Goal: Use online tool/utility: Utilize a website feature to perform a specific function

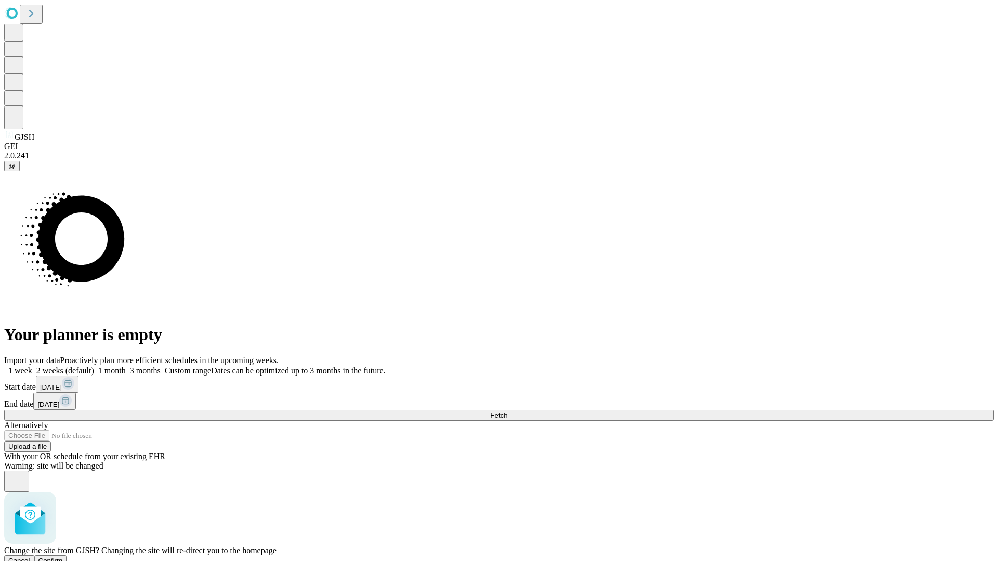
click at [63, 557] on span "Confirm" at bounding box center [50, 561] width 24 height 8
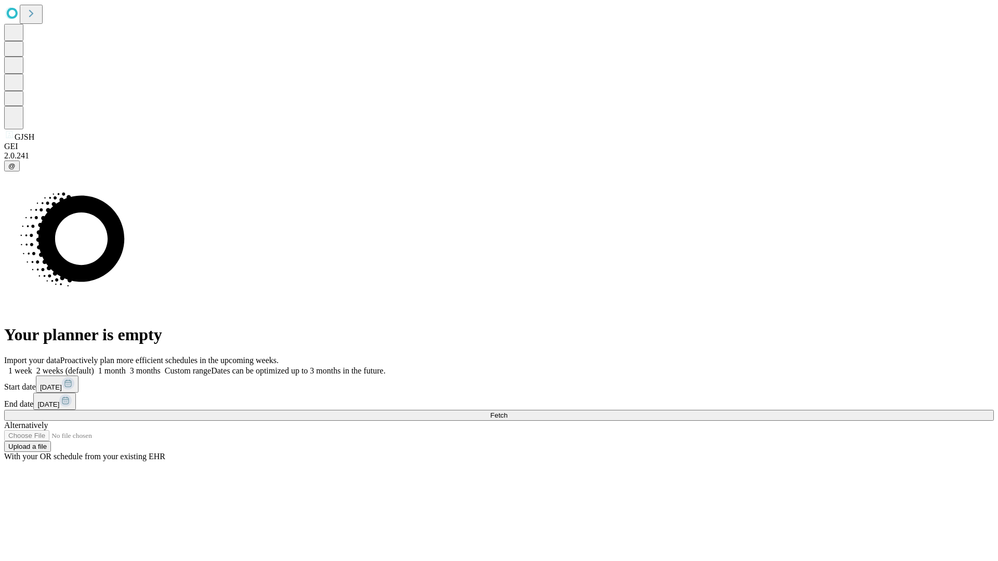
click at [94, 366] on label "2 weeks (default)" at bounding box center [63, 370] width 62 height 9
click at [507, 412] on span "Fetch" at bounding box center [498, 416] width 17 height 8
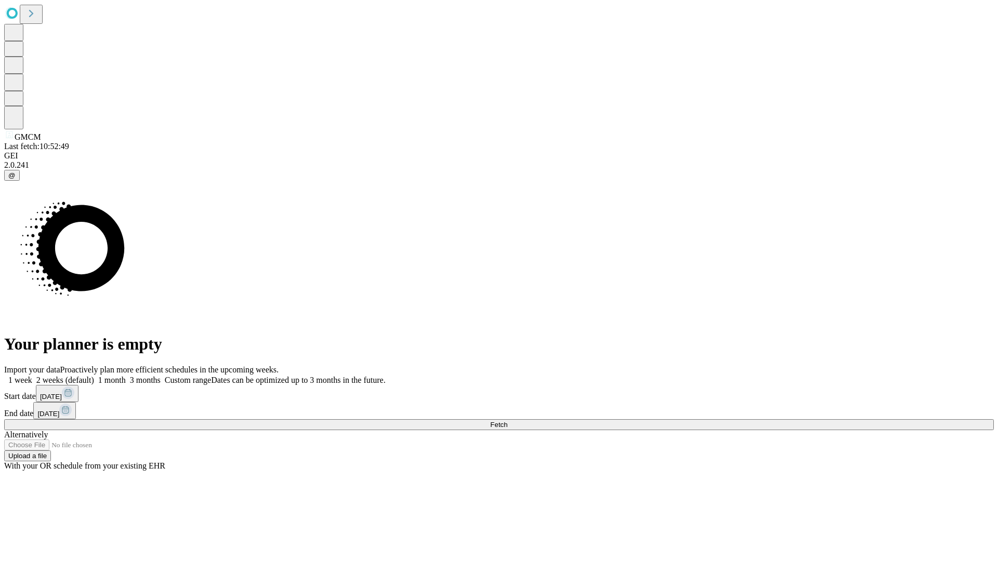
click at [94, 376] on label "2 weeks (default)" at bounding box center [63, 380] width 62 height 9
click at [507, 421] on span "Fetch" at bounding box center [498, 425] width 17 height 8
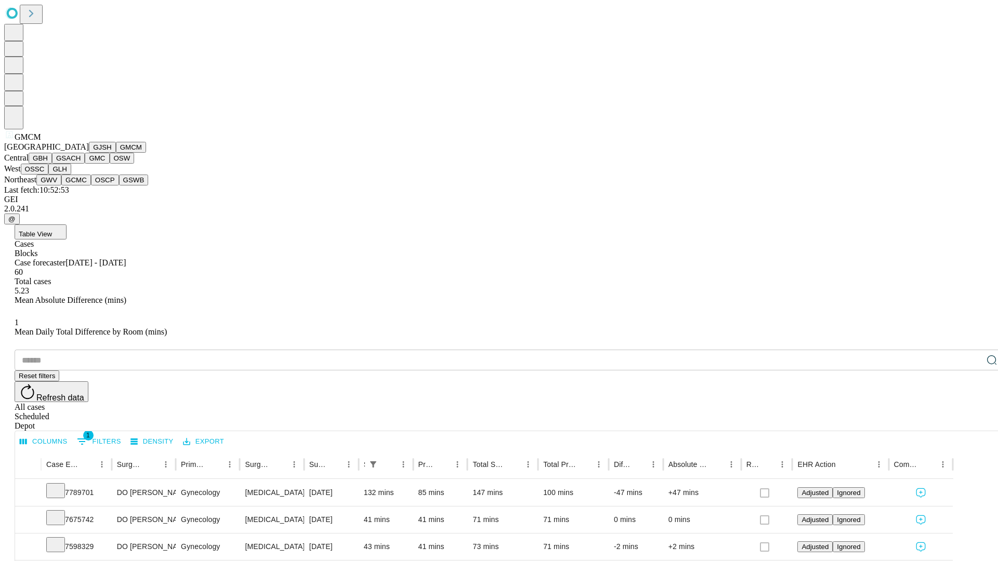
click at [52, 164] on button "GBH" at bounding box center [40, 158] width 23 height 11
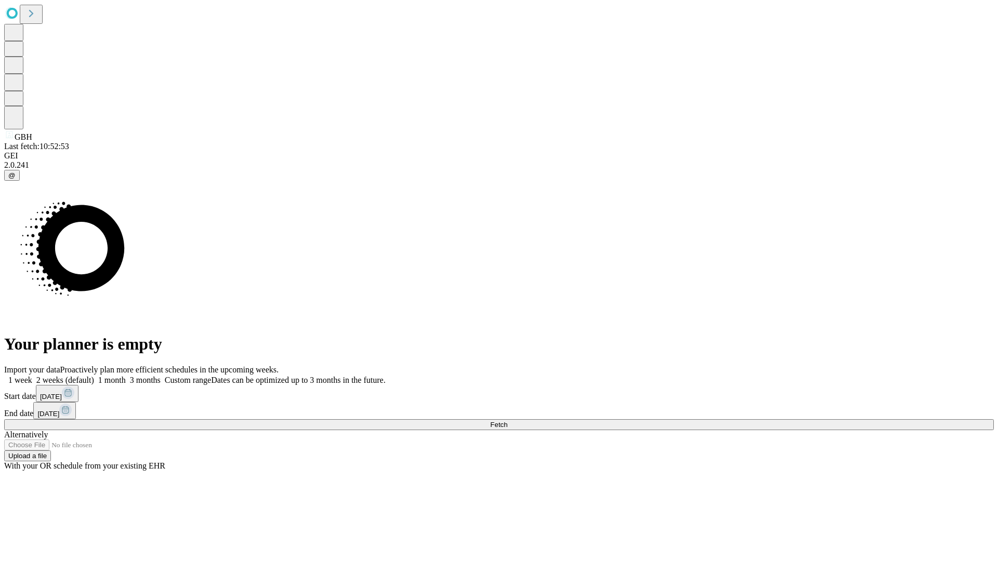
click at [94, 376] on label "2 weeks (default)" at bounding box center [63, 380] width 62 height 9
click at [507, 421] on span "Fetch" at bounding box center [498, 425] width 17 height 8
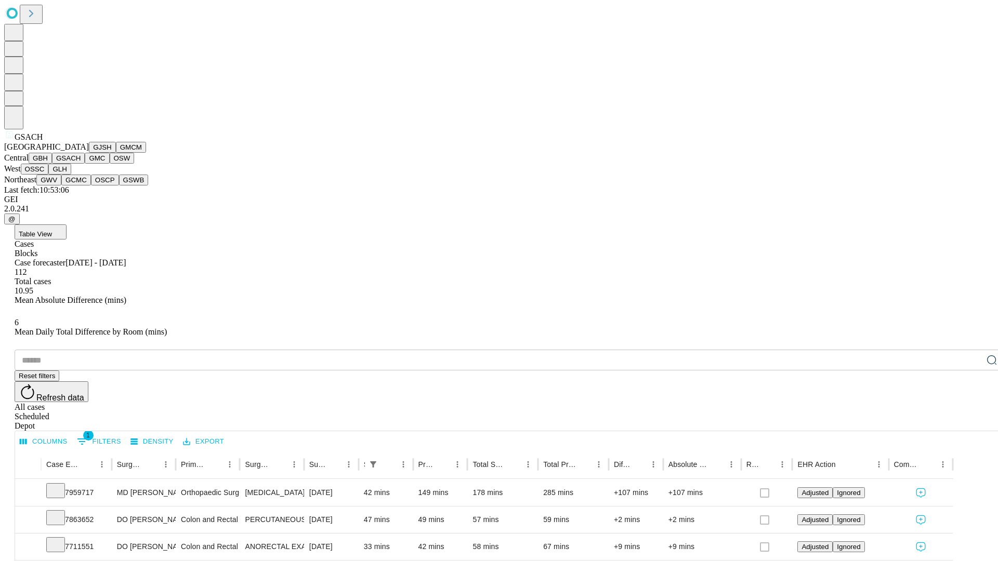
click at [85, 164] on button "GMC" at bounding box center [97, 158] width 24 height 11
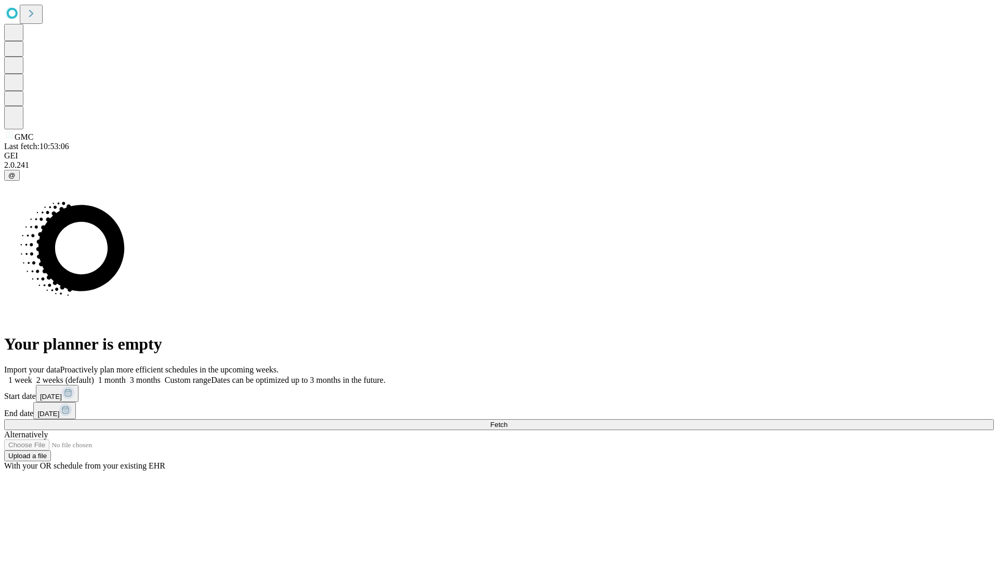
click at [94, 376] on label "2 weeks (default)" at bounding box center [63, 380] width 62 height 9
click at [507, 421] on span "Fetch" at bounding box center [498, 425] width 17 height 8
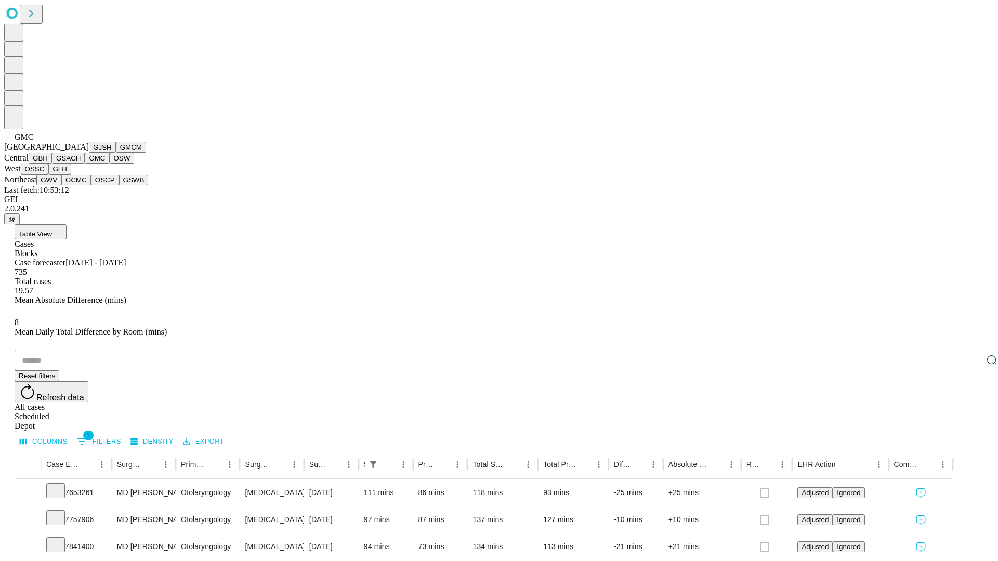
click at [110, 164] on button "OSW" at bounding box center [122, 158] width 25 height 11
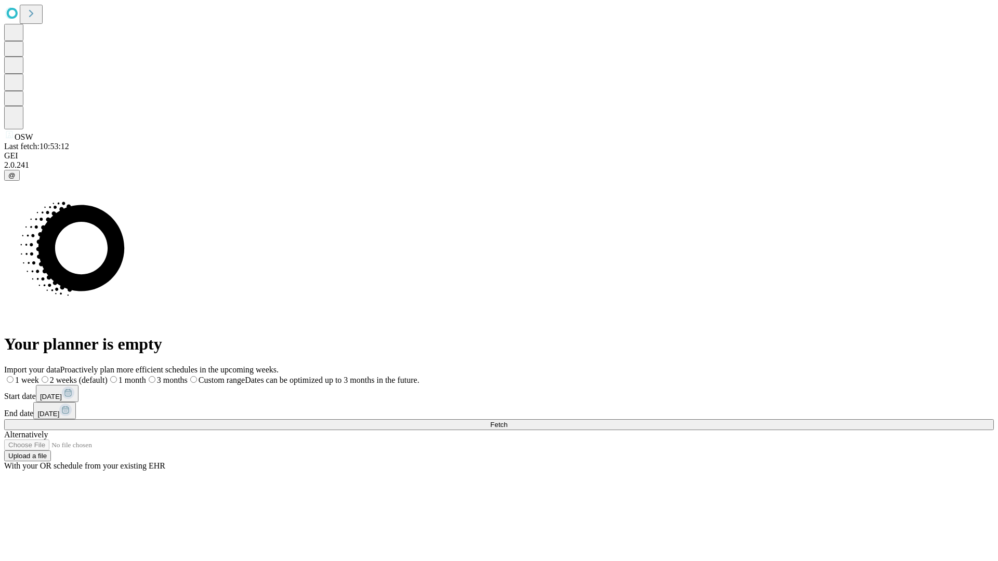
click at [108, 376] on label "2 weeks (default)" at bounding box center [73, 380] width 69 height 9
click at [507, 421] on span "Fetch" at bounding box center [498, 425] width 17 height 8
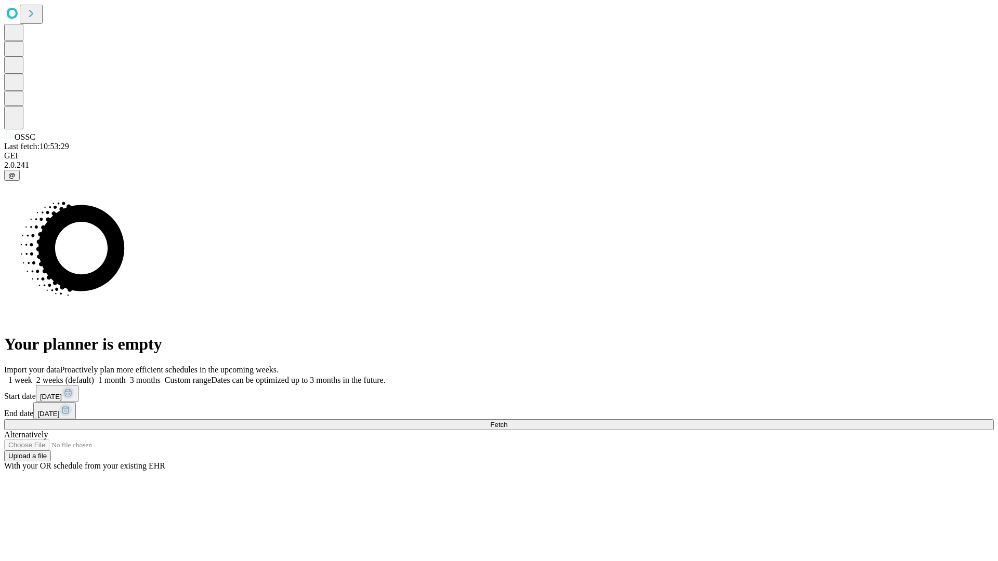
click at [94, 376] on label "2 weeks (default)" at bounding box center [63, 380] width 62 height 9
click at [507, 421] on span "Fetch" at bounding box center [498, 425] width 17 height 8
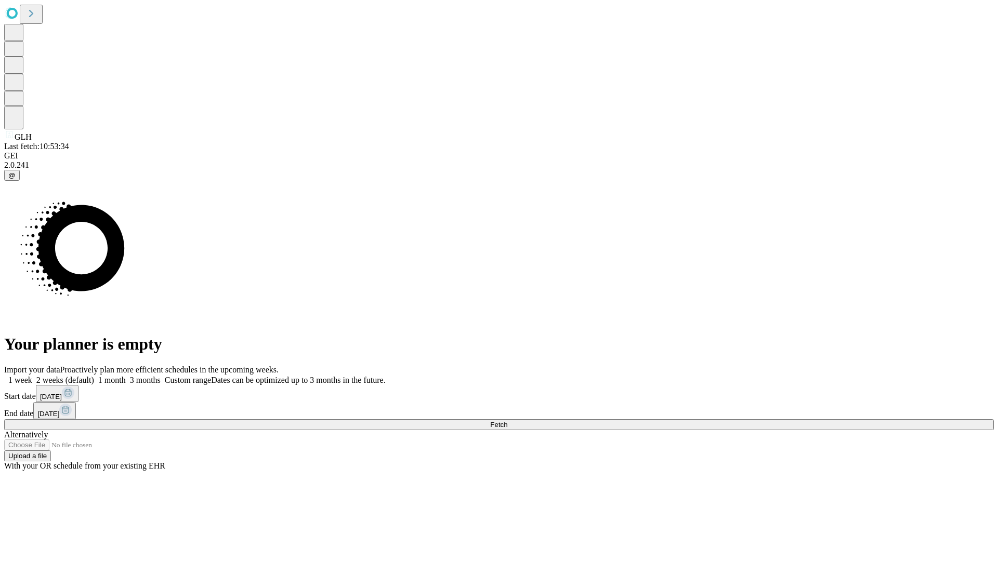
click at [94, 376] on label "2 weeks (default)" at bounding box center [63, 380] width 62 height 9
click at [507, 421] on span "Fetch" at bounding box center [498, 425] width 17 height 8
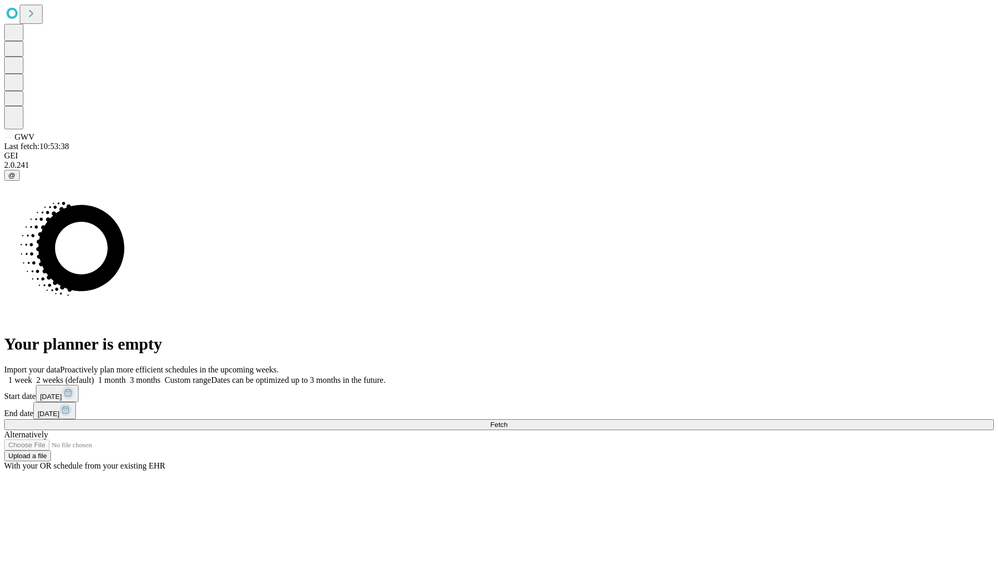
click at [94, 376] on label "2 weeks (default)" at bounding box center [63, 380] width 62 height 9
click at [507, 421] on span "Fetch" at bounding box center [498, 425] width 17 height 8
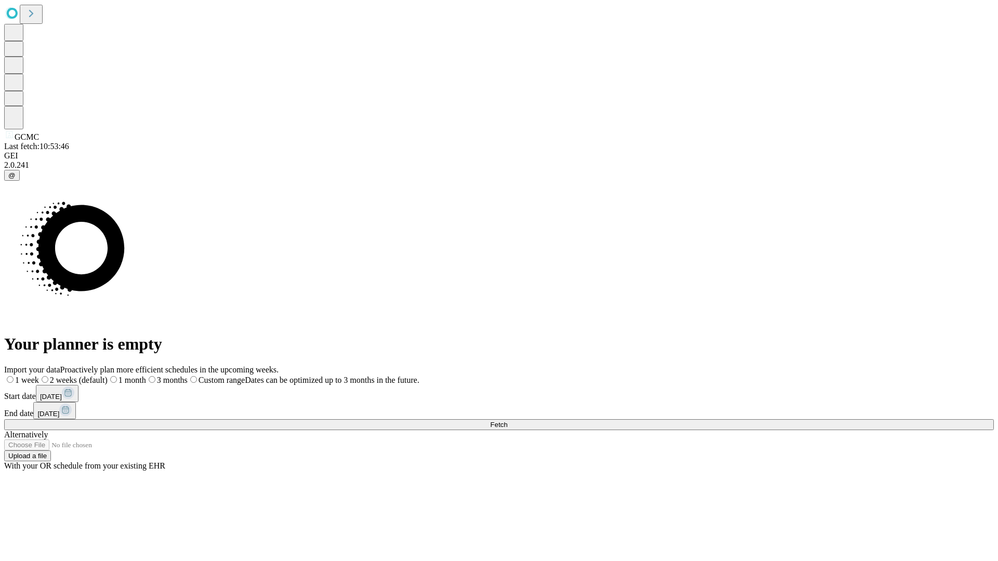
click at [108, 376] on label "2 weeks (default)" at bounding box center [73, 380] width 69 height 9
click at [507, 421] on span "Fetch" at bounding box center [498, 425] width 17 height 8
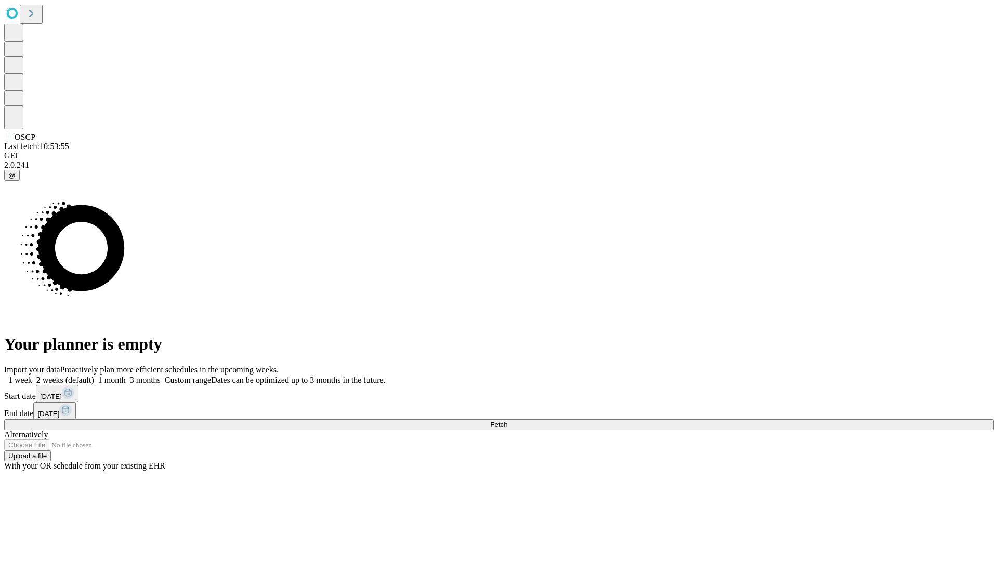
click at [94, 376] on label "2 weeks (default)" at bounding box center [63, 380] width 62 height 9
click at [507, 421] on span "Fetch" at bounding box center [498, 425] width 17 height 8
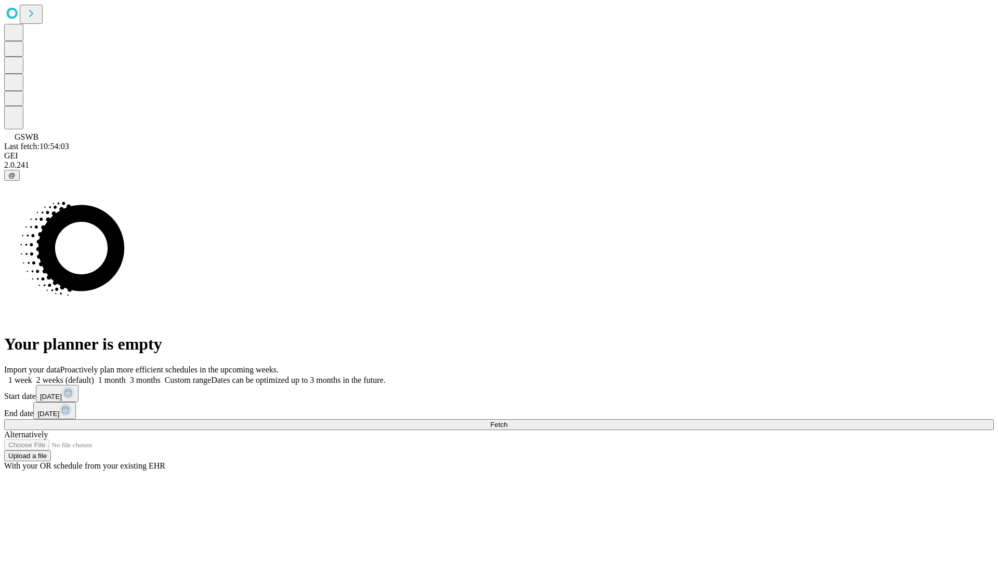
click at [94, 376] on label "2 weeks (default)" at bounding box center [63, 380] width 62 height 9
click at [507, 421] on span "Fetch" at bounding box center [498, 425] width 17 height 8
